Goal: Information Seeking & Learning: Learn about a topic

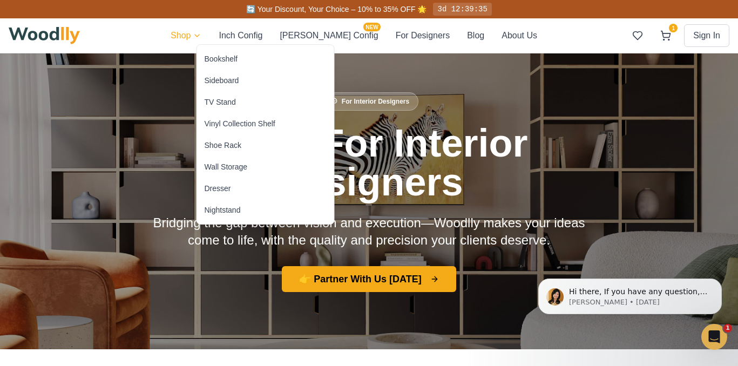
click at [223, 98] on div "TV Stand" at bounding box center [220, 102] width 31 height 11
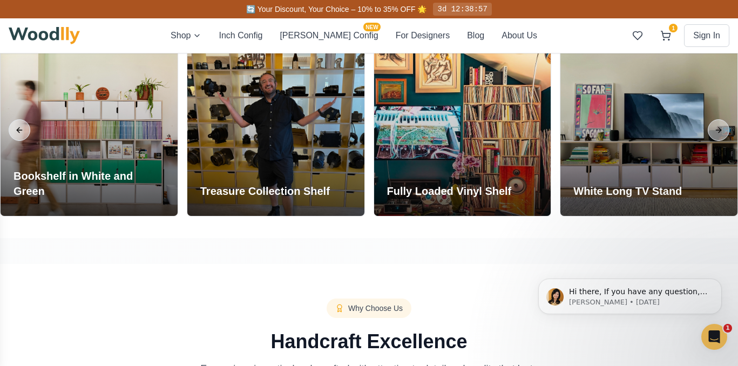
scroll to position [930, 0]
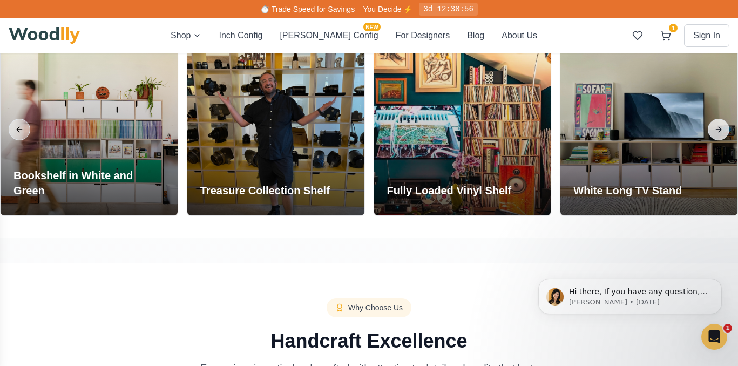
click at [721, 130] on button "Next slide" at bounding box center [719, 130] width 22 height 22
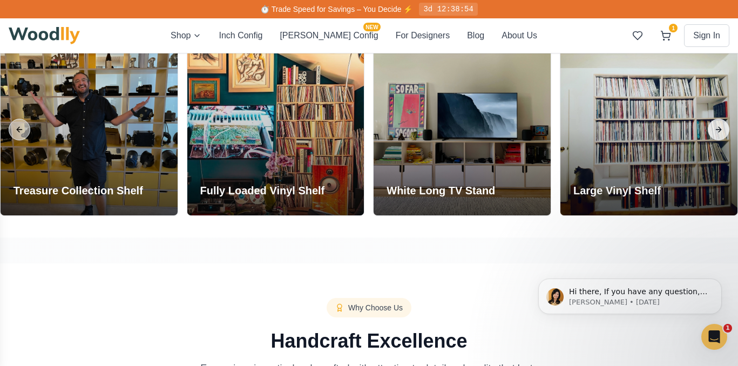
click at [716, 124] on button "Next slide" at bounding box center [719, 130] width 22 height 22
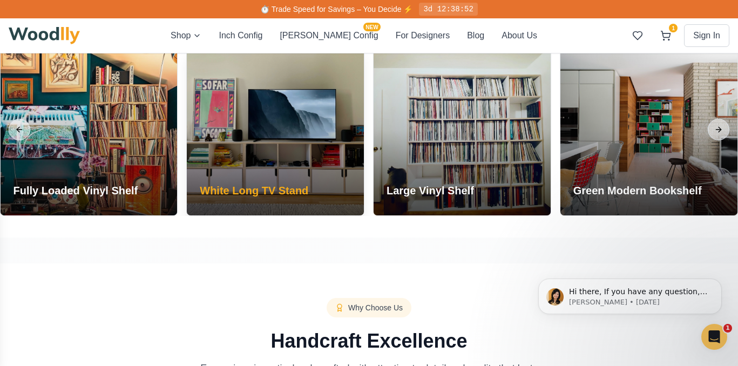
click at [305, 137] on div at bounding box center [275, 130] width 177 height 172
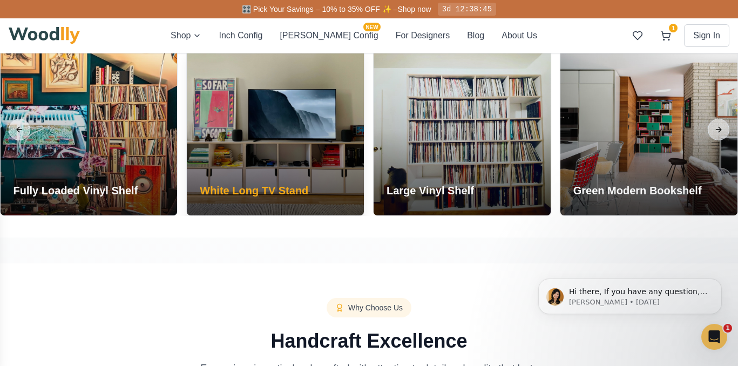
click at [312, 136] on div at bounding box center [275, 130] width 177 height 172
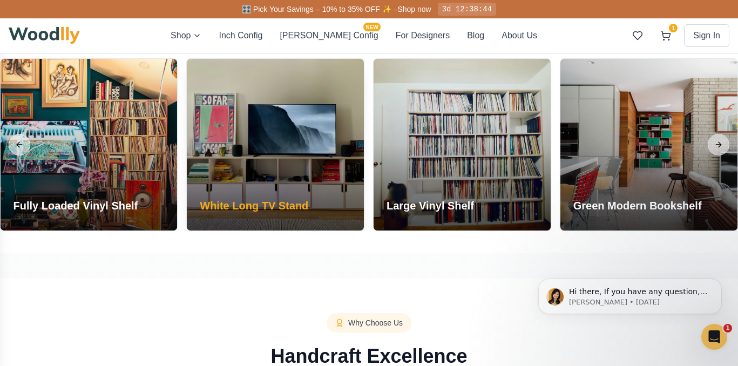
scroll to position [888, 0]
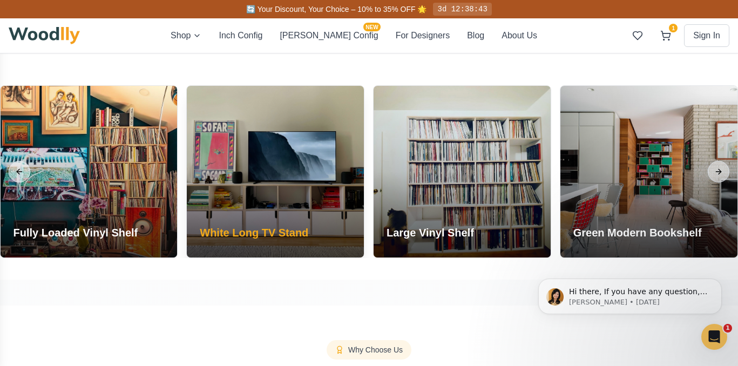
click at [277, 231] on h3 "White Long TV Stand" at bounding box center [254, 232] width 109 height 15
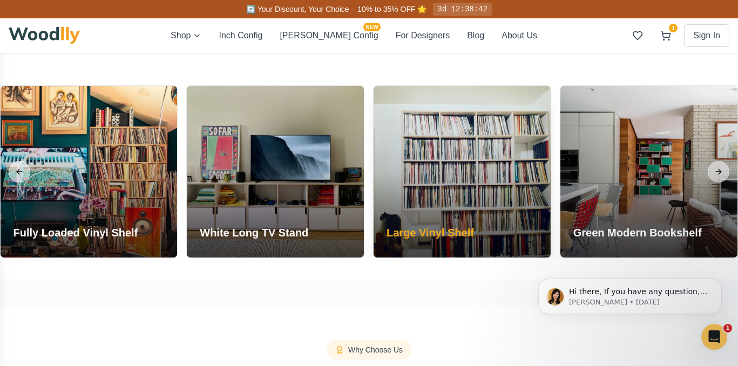
click at [401, 232] on h3 "Large Vinyl Shelf" at bounding box center [430, 232] width 87 height 15
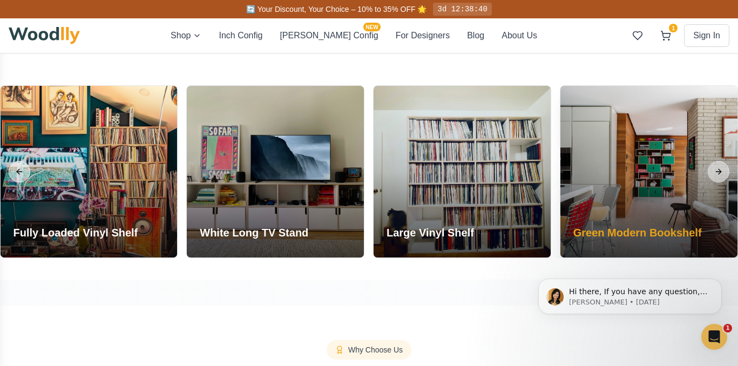
click at [625, 232] on h3 "Green Modern Bookshelf" at bounding box center [637, 232] width 129 height 15
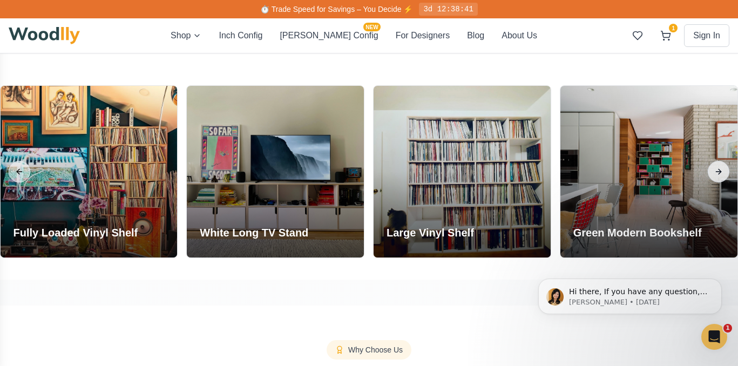
click at [718, 177] on button "Next slide" at bounding box center [719, 172] width 22 height 22
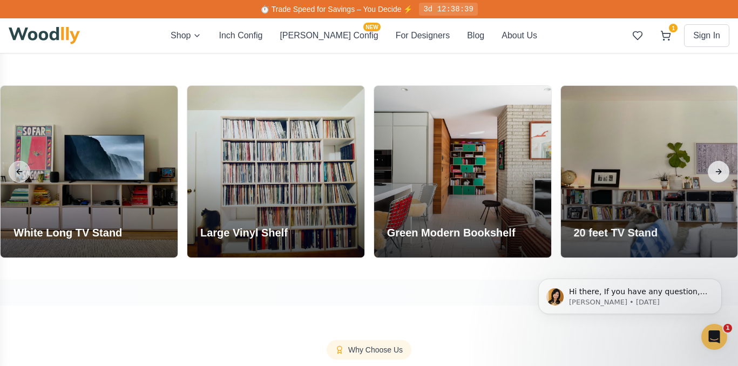
click at [718, 177] on button "Next slide" at bounding box center [719, 172] width 22 height 22
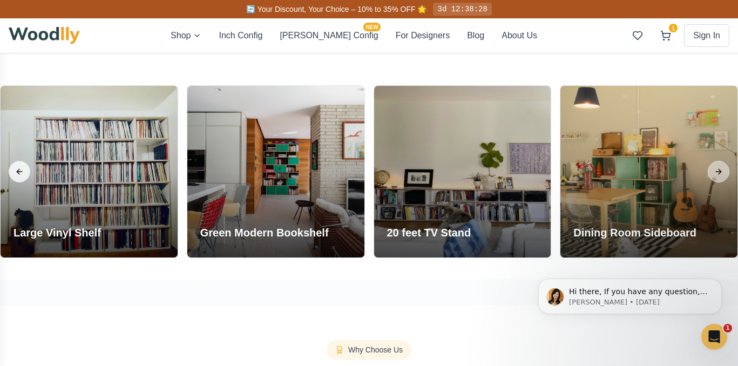
click at [18, 180] on button "Previous slide" at bounding box center [20, 172] width 22 height 22
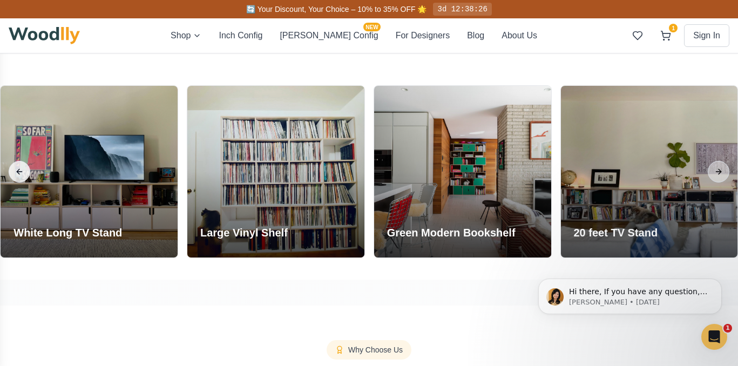
click at [22, 170] on button "Previous slide" at bounding box center [20, 172] width 22 height 22
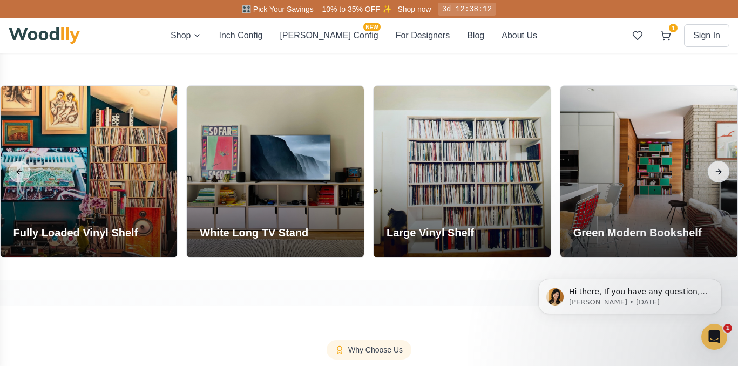
click at [721, 170] on button "Next slide" at bounding box center [719, 172] width 22 height 22
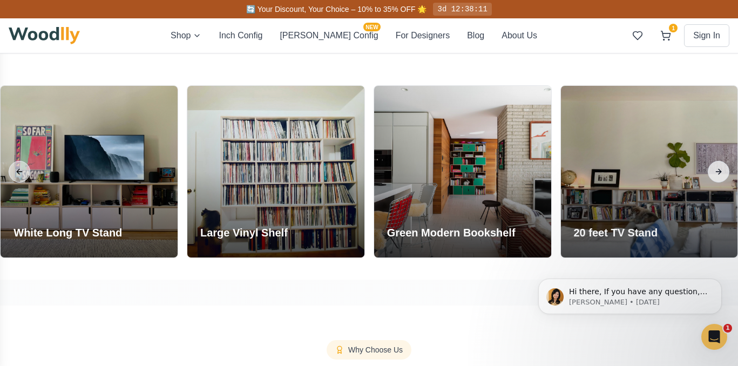
click at [721, 170] on button "Next slide" at bounding box center [719, 172] width 22 height 22
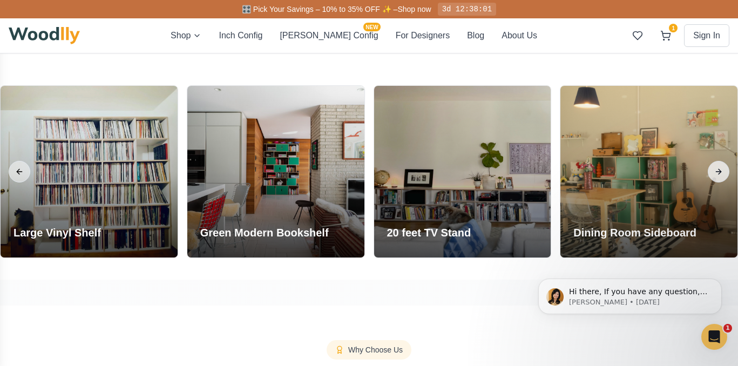
click at [721, 170] on button "Next slide" at bounding box center [719, 172] width 22 height 22
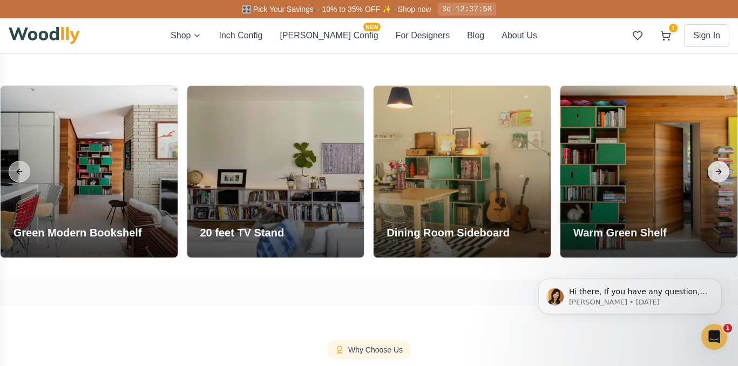
click at [721, 170] on button "Next slide" at bounding box center [719, 172] width 22 height 22
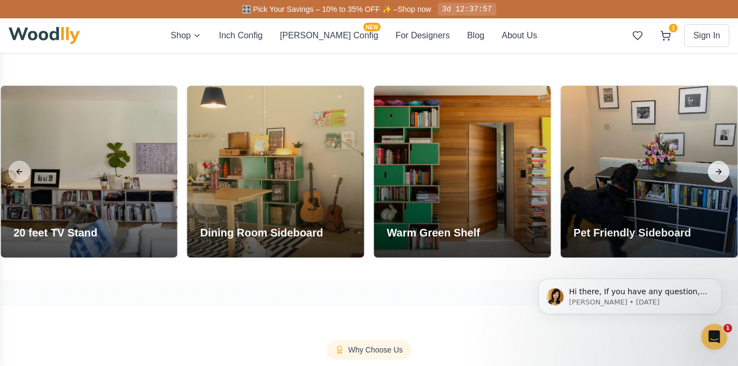
click at [721, 170] on button "Next slide" at bounding box center [719, 172] width 22 height 22
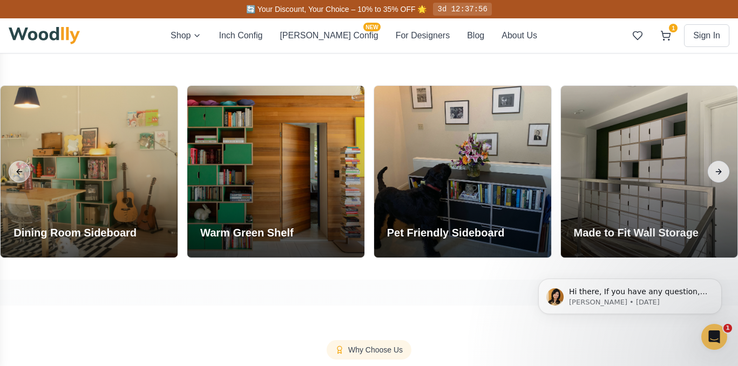
click at [721, 170] on button "Next slide" at bounding box center [719, 172] width 22 height 22
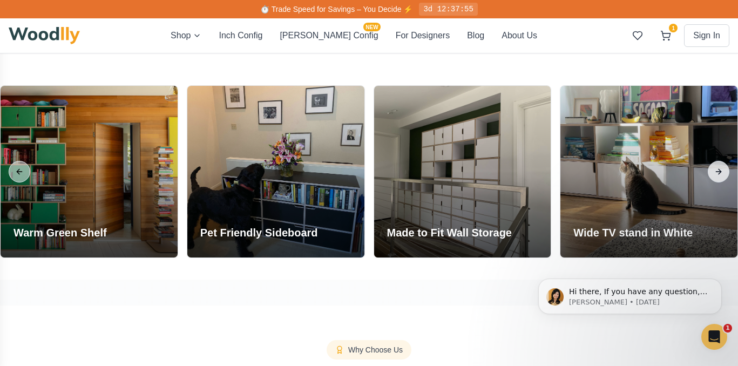
click at [721, 170] on button "Next slide" at bounding box center [719, 172] width 22 height 22
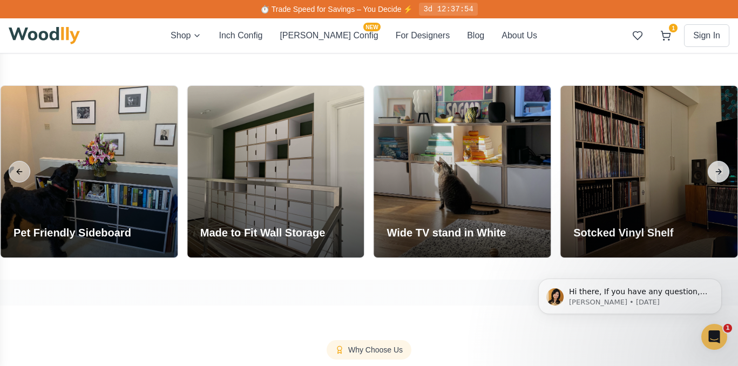
click at [721, 170] on button "Next slide" at bounding box center [719, 172] width 22 height 22
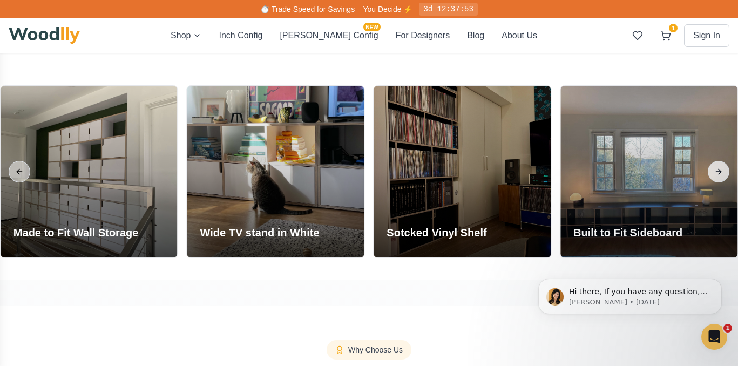
click at [721, 170] on button "Next slide" at bounding box center [719, 172] width 22 height 22
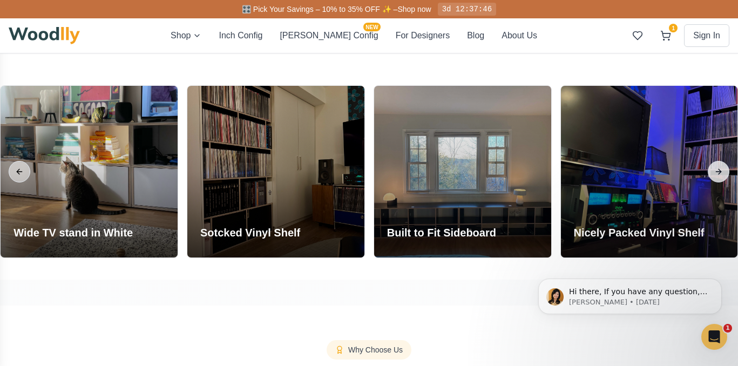
click at [721, 170] on button "Next slide" at bounding box center [719, 172] width 22 height 22
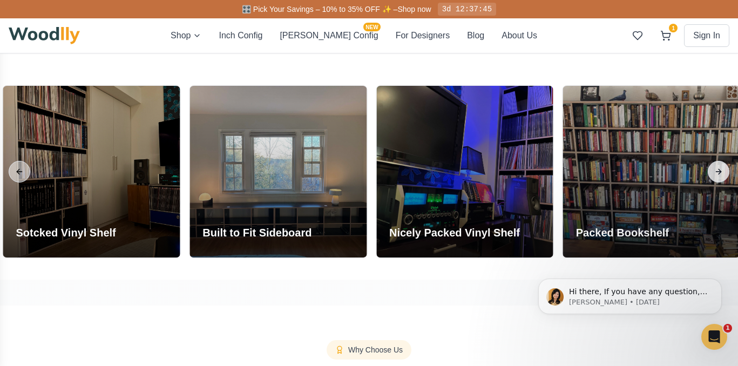
click at [721, 170] on button "Next slide" at bounding box center [719, 172] width 22 height 22
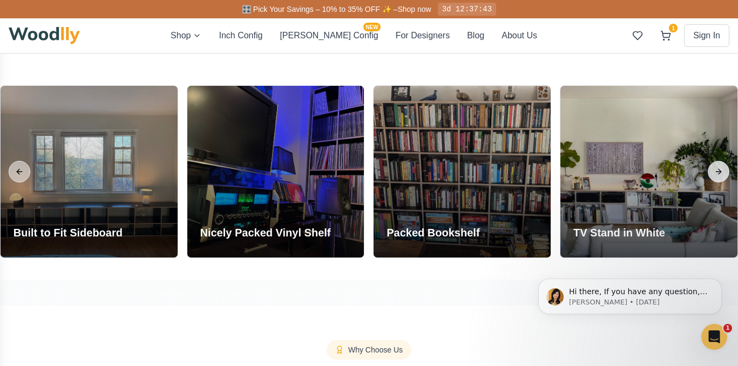
click at [721, 170] on button "Next slide" at bounding box center [719, 172] width 22 height 22
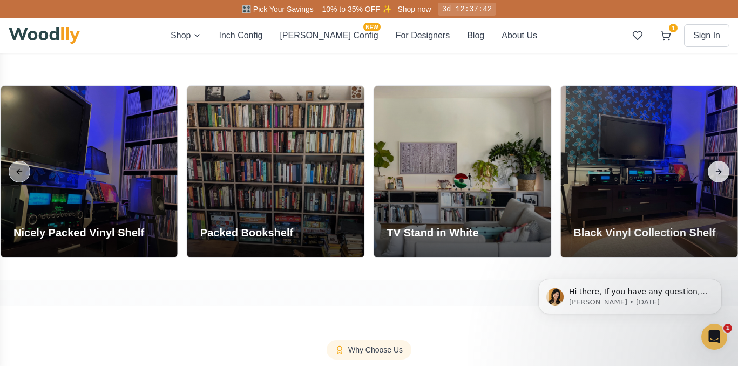
click at [721, 170] on button "Next slide" at bounding box center [719, 172] width 22 height 22
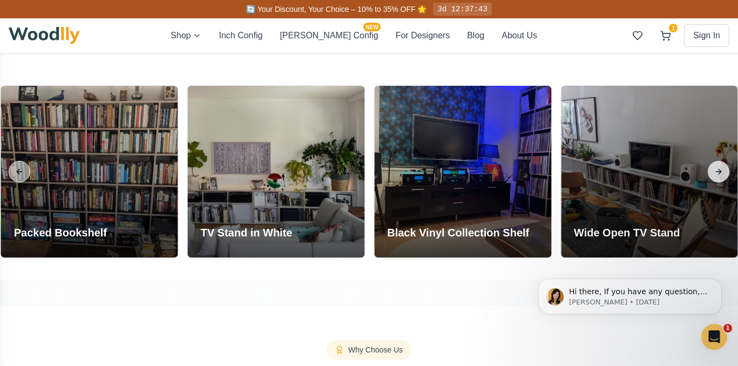
click at [721, 170] on button "Next slide" at bounding box center [719, 172] width 22 height 22
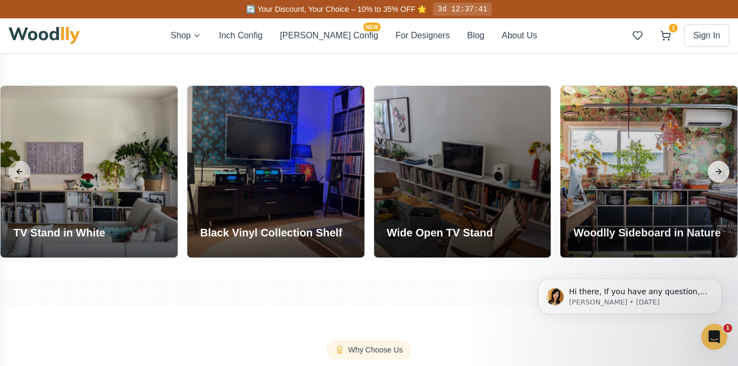
click at [721, 170] on button "Next slide" at bounding box center [719, 172] width 22 height 22
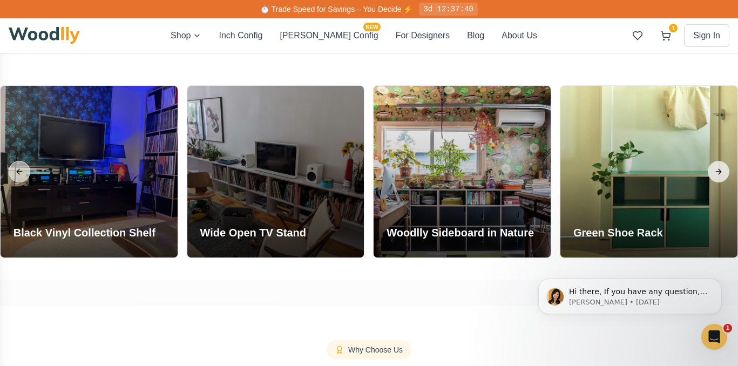
click at [721, 170] on button "Next slide" at bounding box center [719, 172] width 22 height 22
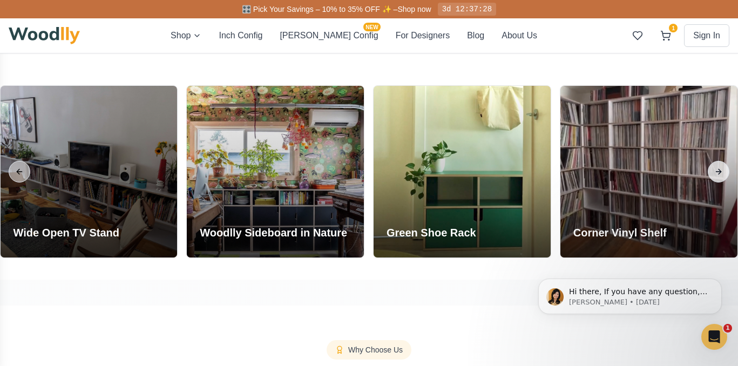
click at [721, 170] on button "Next slide" at bounding box center [719, 172] width 22 height 22
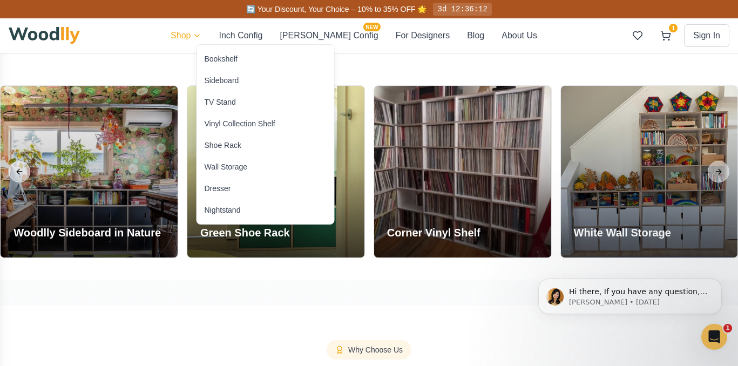
click at [224, 100] on div "TV Stand" at bounding box center [220, 102] width 31 height 11
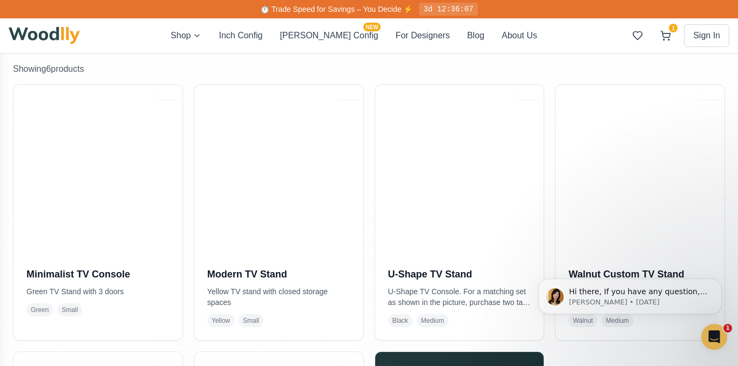
scroll to position [228, 0]
